Goal: Navigation & Orientation: Find specific page/section

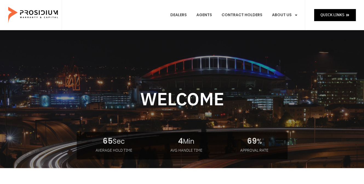
click at [181, 15] on e-page-transition at bounding box center [182, 92] width 364 height 184
click at [180, 14] on link "Dealers" at bounding box center [178, 15] width 25 height 20
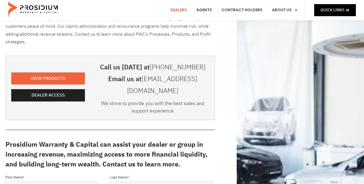
scroll to position [137, 0]
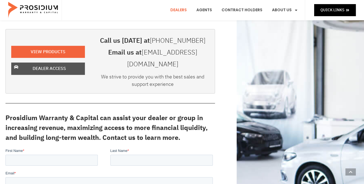
click at [42, 65] on span "Dealer Access" at bounding box center [49, 69] width 33 height 8
